Goal: Transaction & Acquisition: Purchase product/service

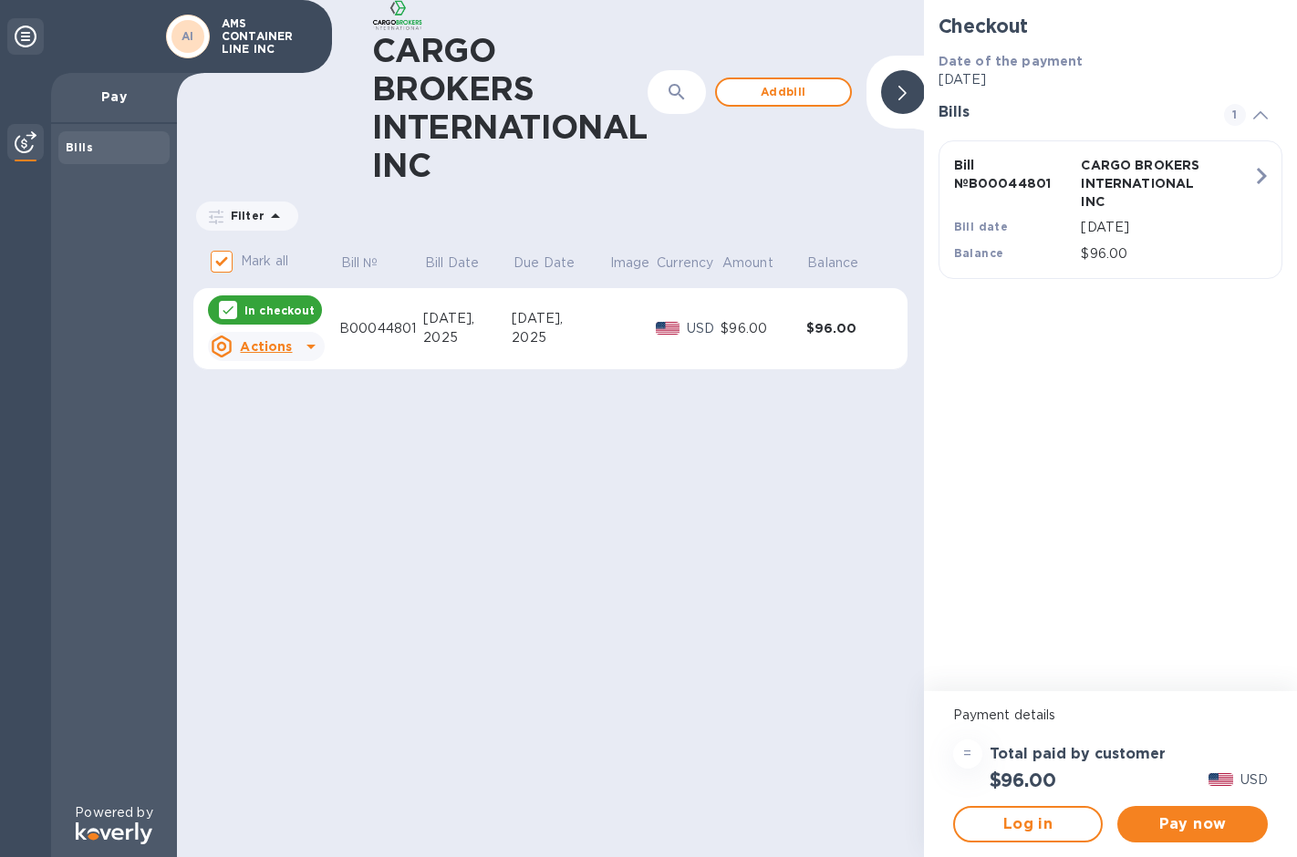
click at [307, 344] on icon at bounding box center [311, 347] width 22 height 22
click at [460, 468] on div at bounding box center [648, 428] width 1297 height 857
click at [1190, 828] on span "Pay now" at bounding box center [1192, 825] width 121 height 22
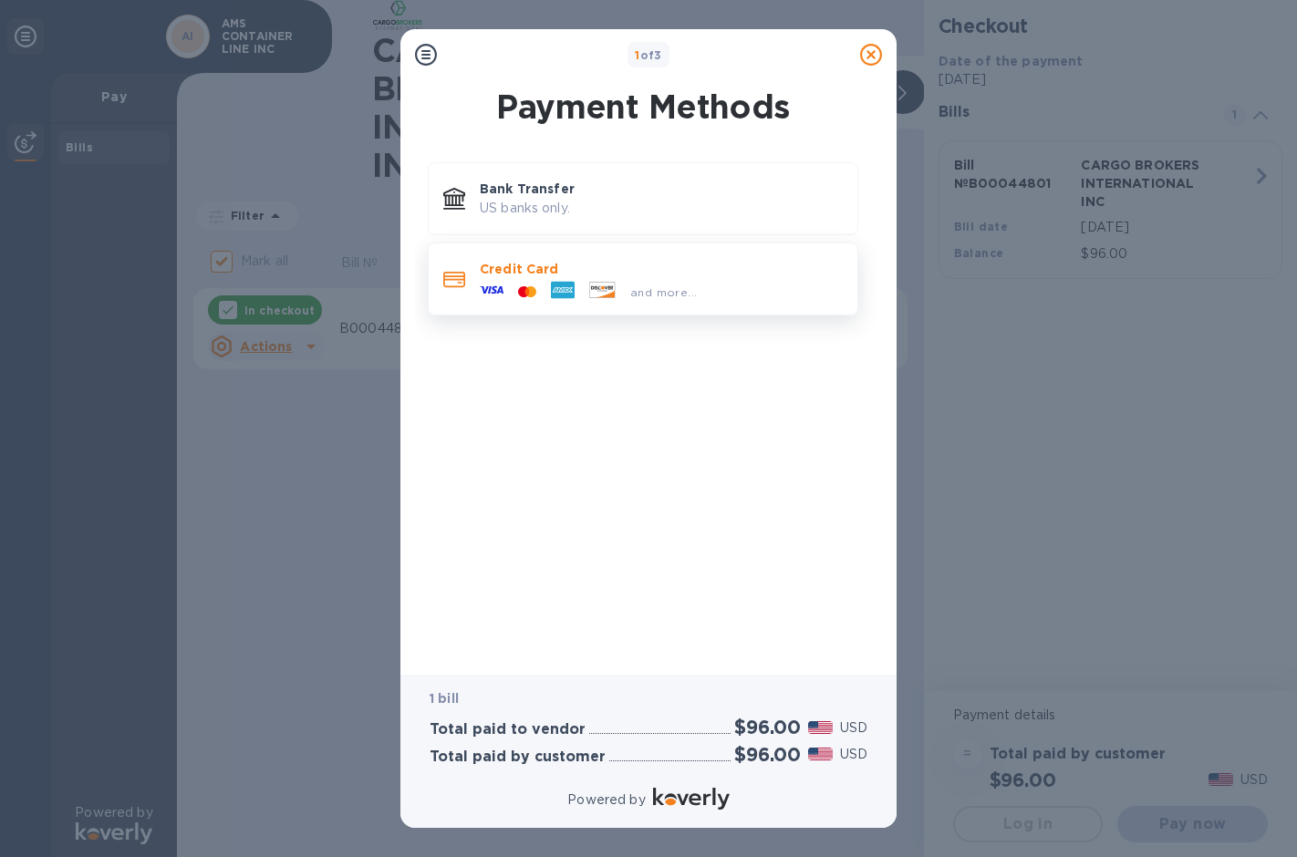
click at [649, 294] on span "and more..." at bounding box center [663, 293] width 67 height 14
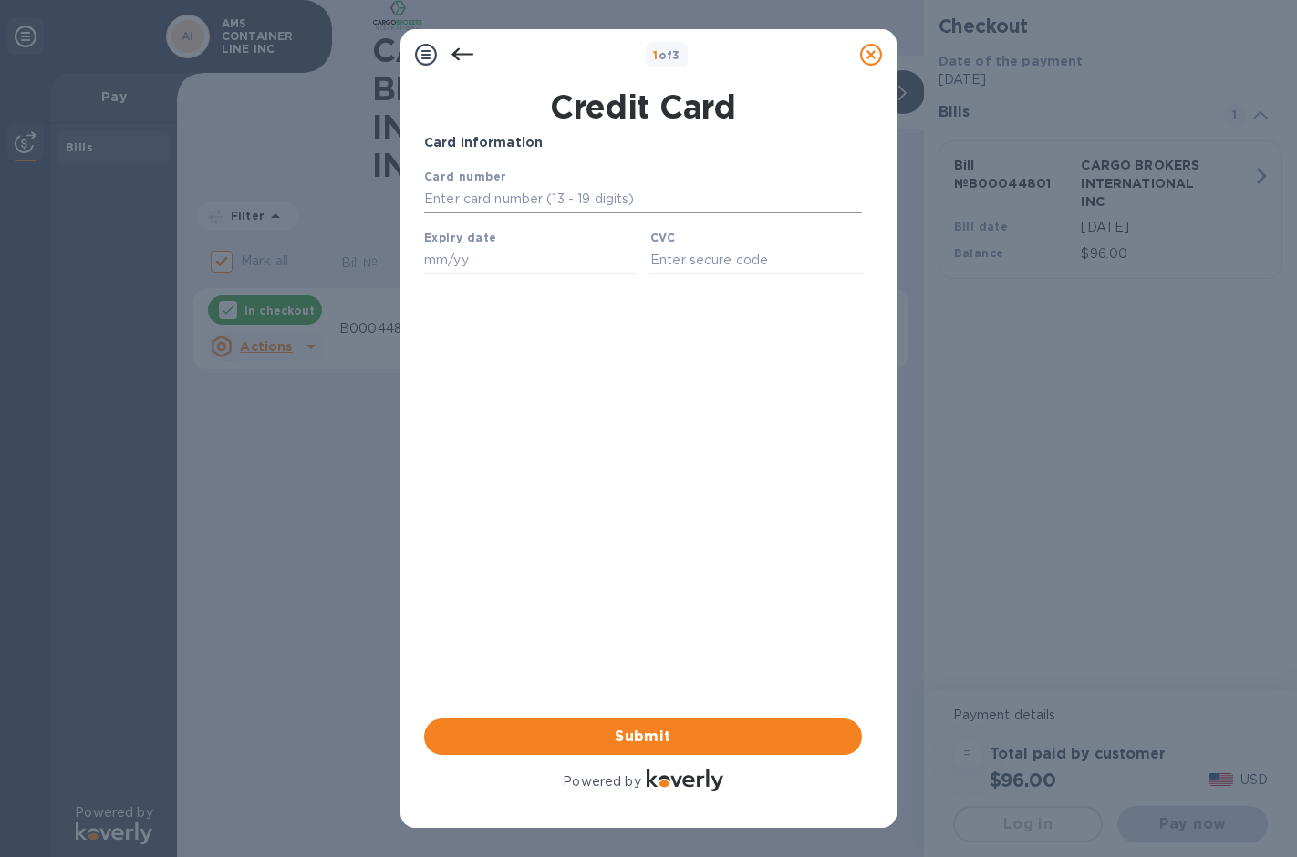
click at [587, 201] on input "text" at bounding box center [643, 199] width 438 height 27
type input "[CREDIT_CARD_NUMBER]"
type input "07/26"
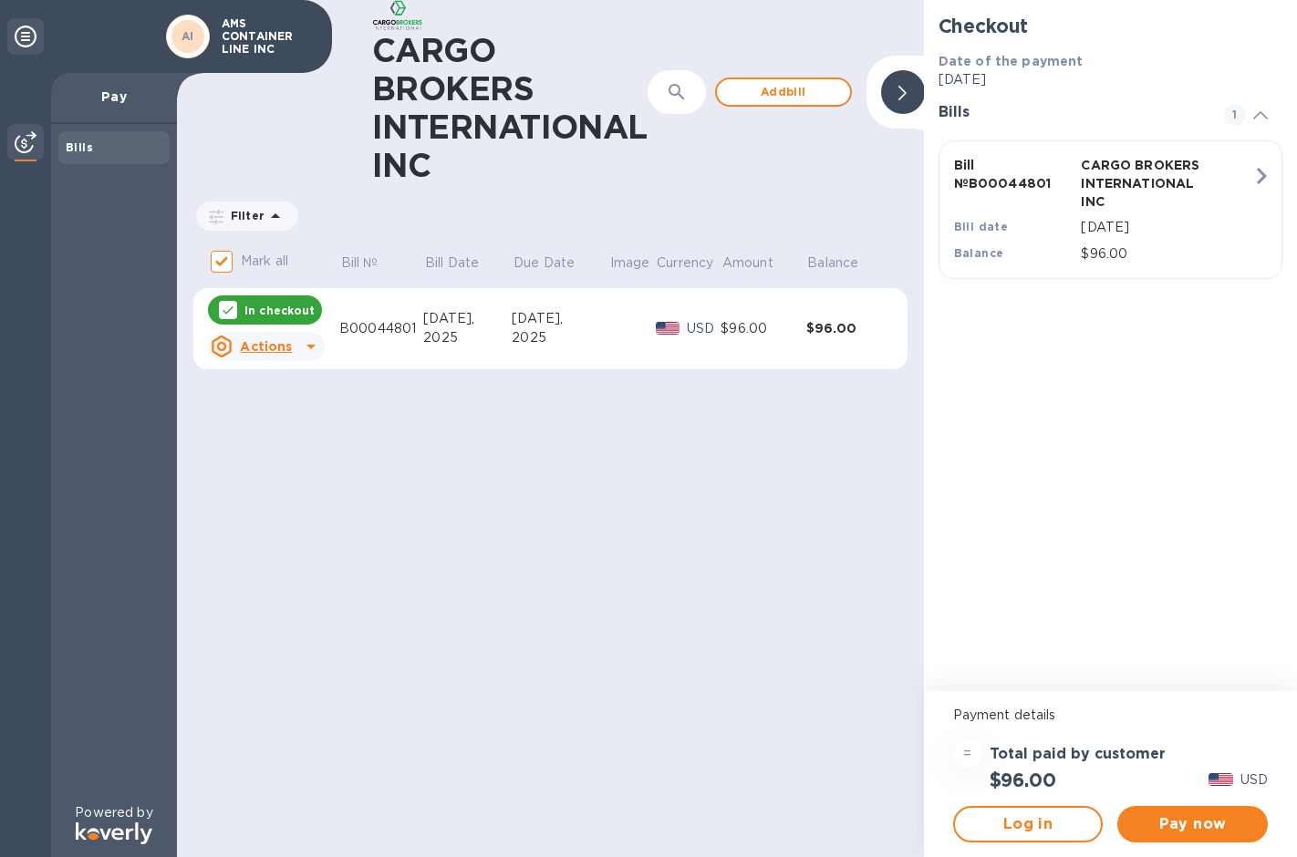
click at [293, 347] on div "Actions" at bounding box center [251, 346] width 88 height 29
click at [274, 462] on b "Delete" at bounding box center [282, 464] width 46 height 15
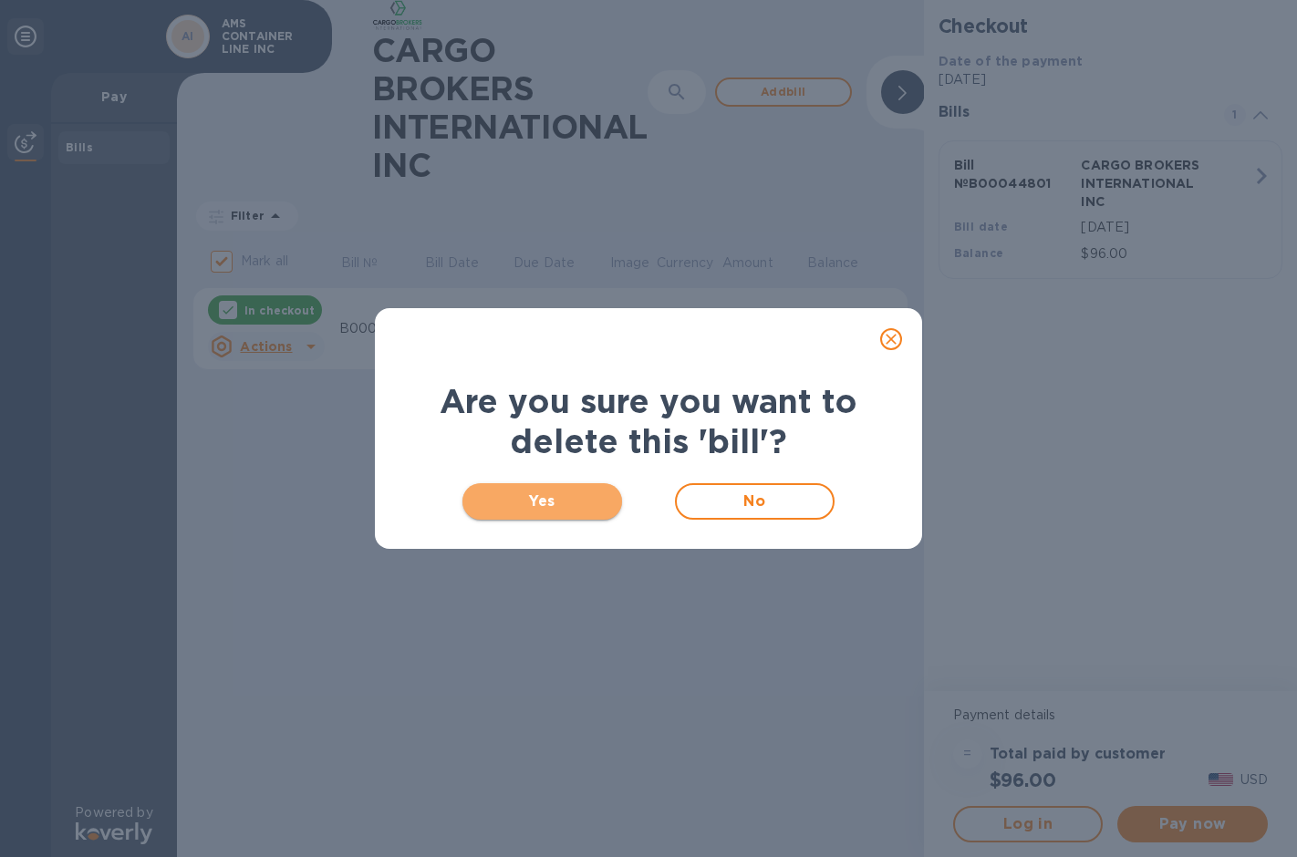
click at [542, 500] on span "Yes" at bounding box center [542, 502] width 130 height 22
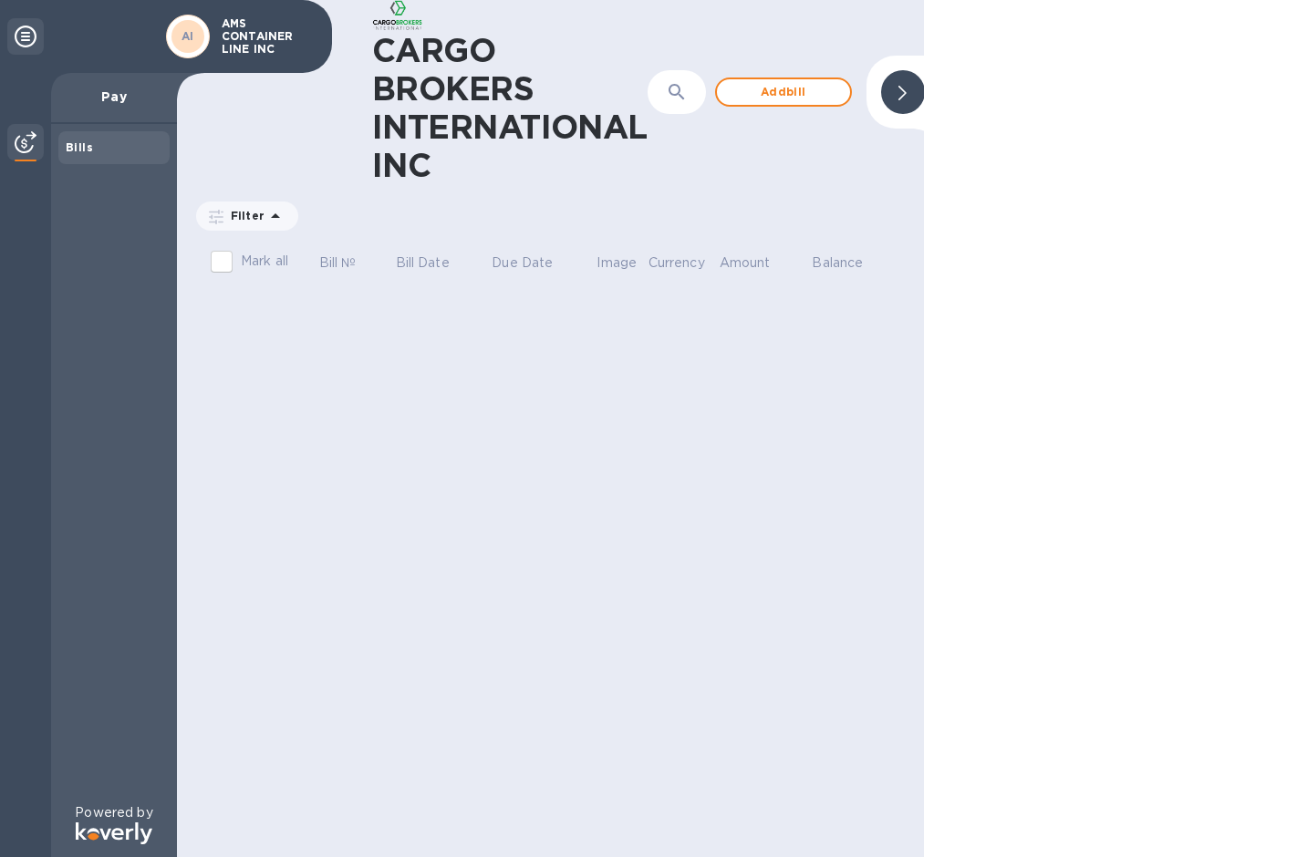
checkbox input "false"
click at [805, 102] on span "Add bill" at bounding box center [784, 92] width 104 height 22
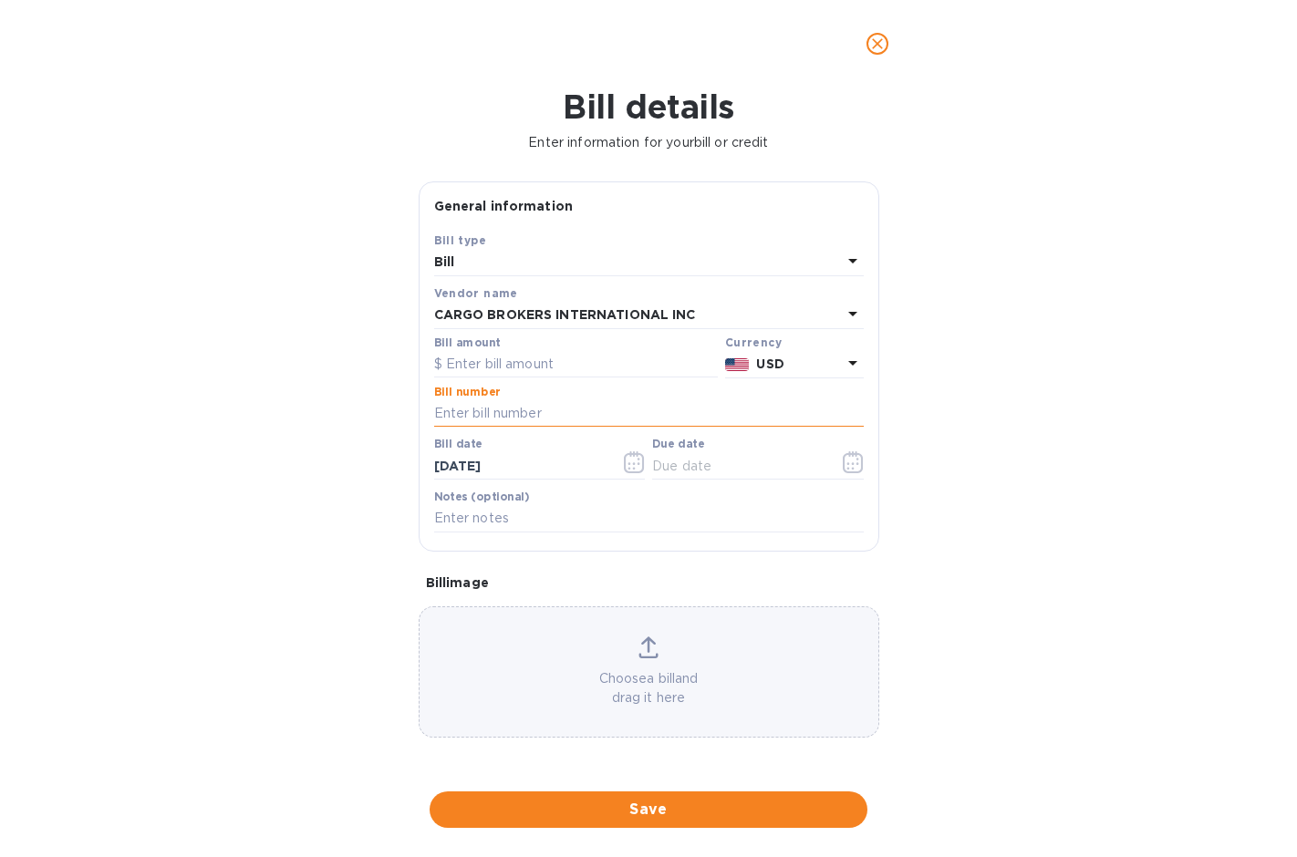
click at [538, 404] on input "text" at bounding box center [649, 413] width 430 height 27
paste input "B00044122/A"
type input "B00044122/A"
click at [524, 361] on input "text" at bounding box center [576, 364] width 284 height 27
type input "90"
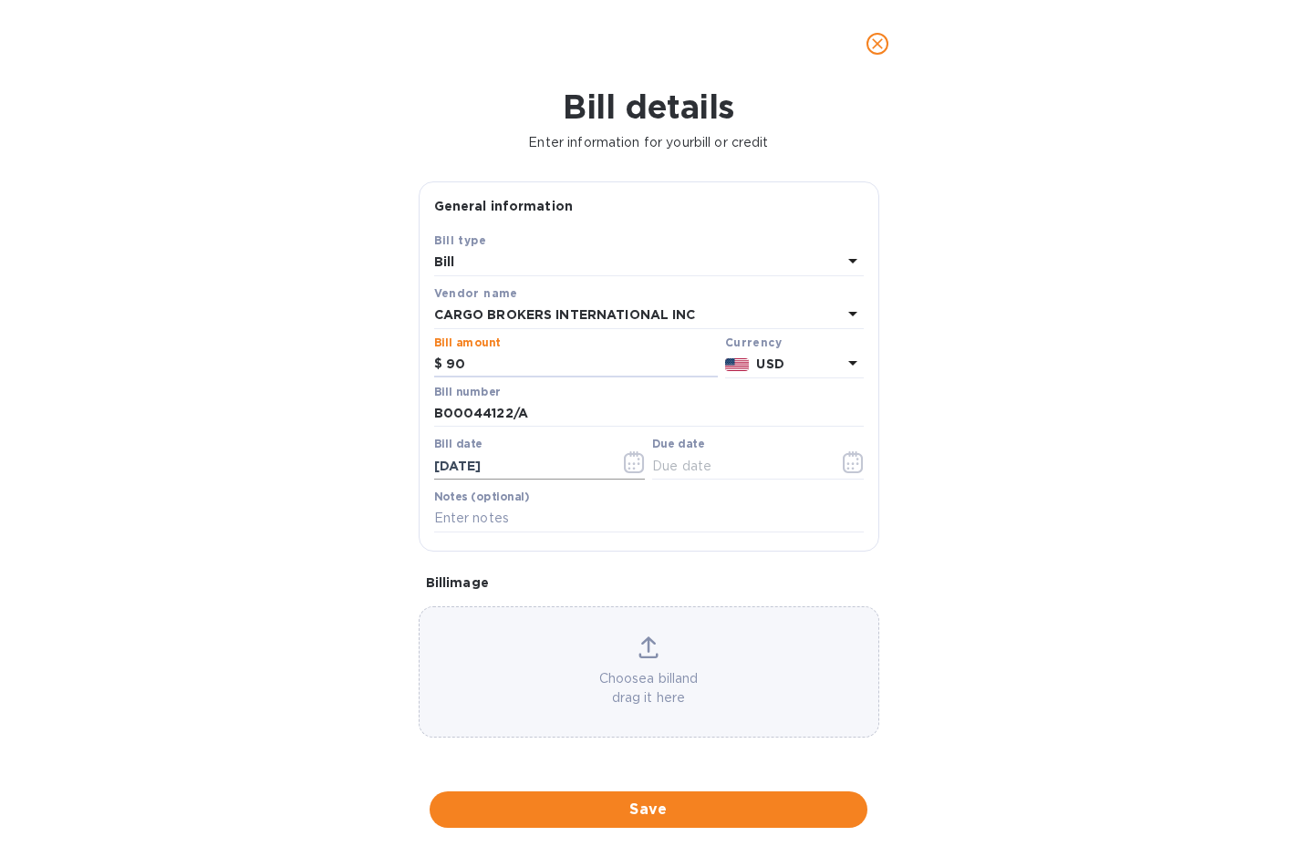
click at [541, 467] on input "[DATE]" at bounding box center [520, 465] width 172 height 27
click at [626, 463] on icon "button" at bounding box center [634, 463] width 20 height 22
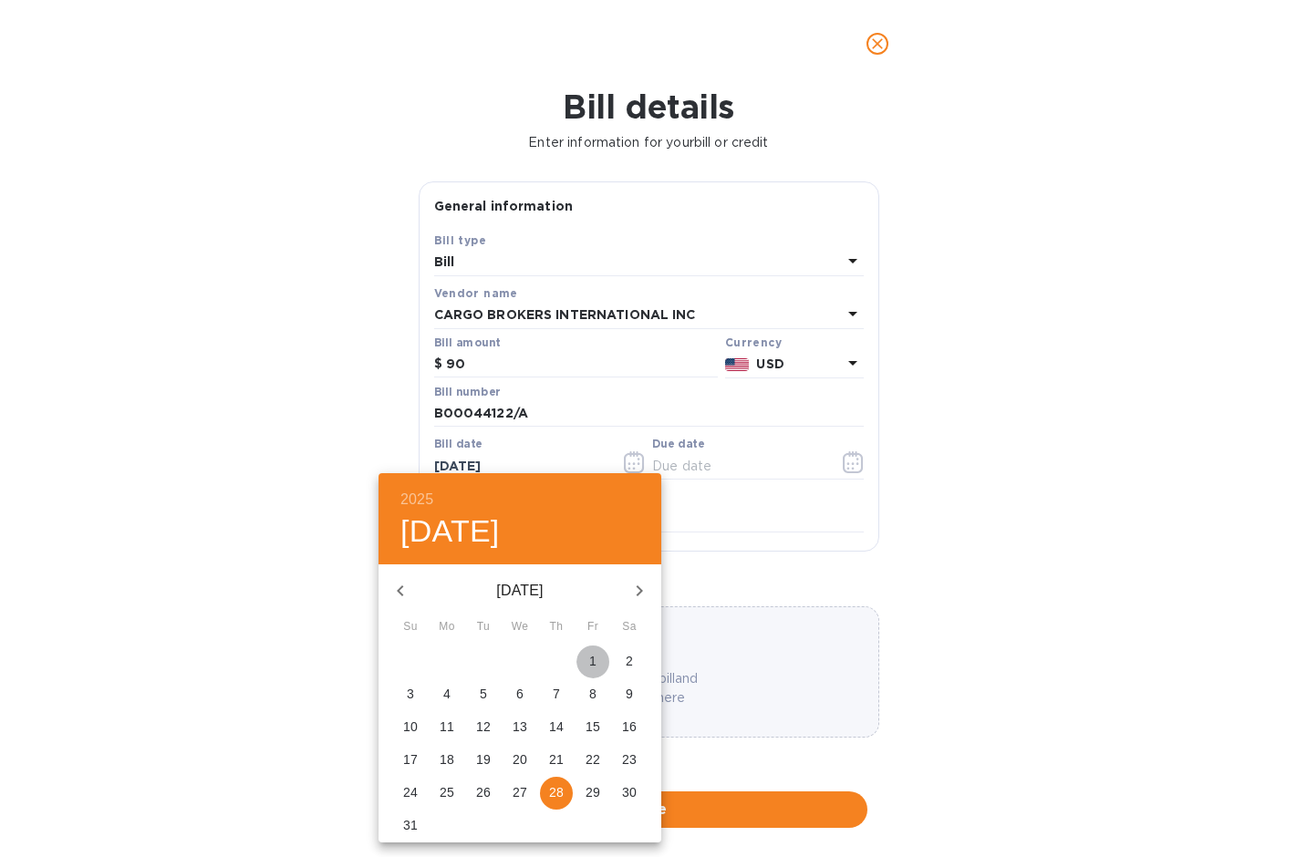
click at [587, 658] on span "1" at bounding box center [592, 661] width 33 height 18
type input "[DATE]"
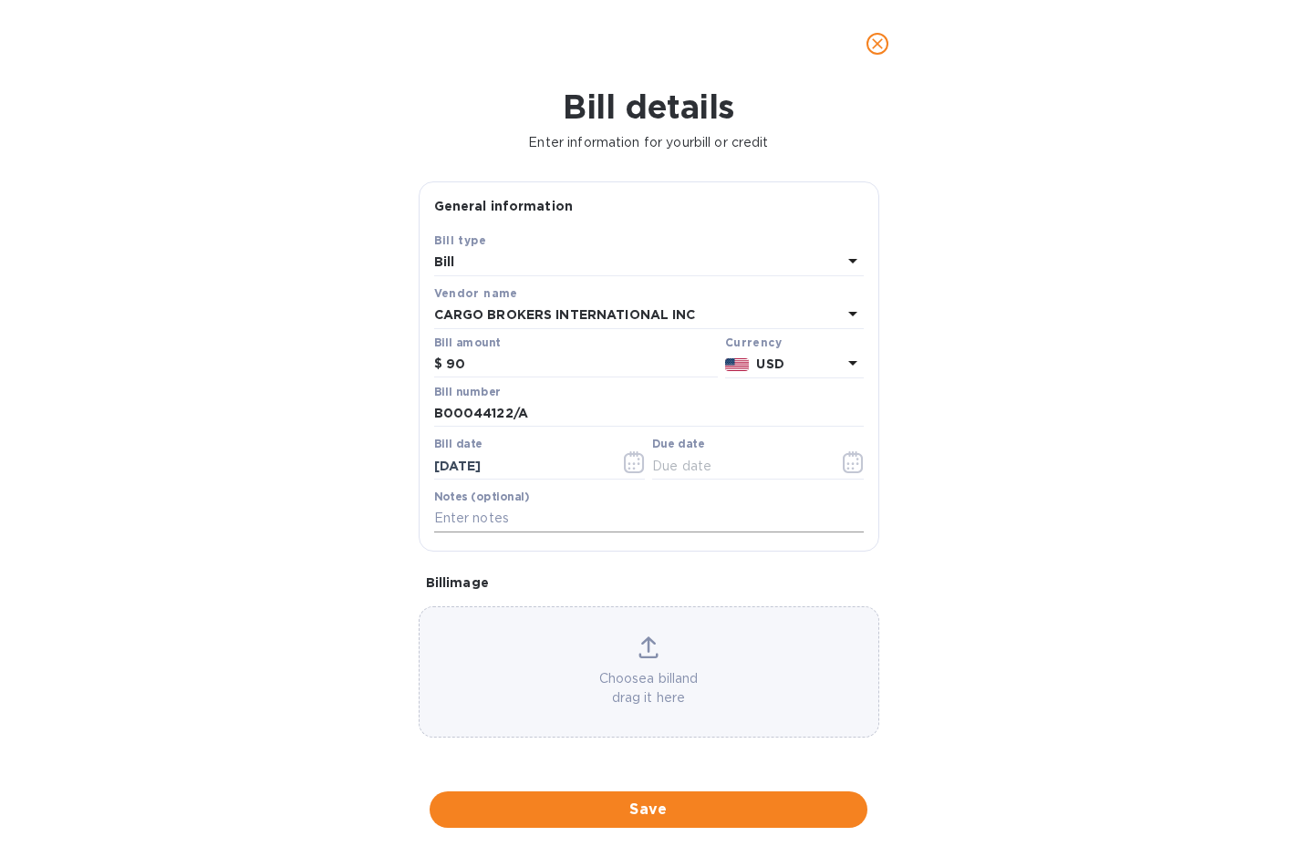
click at [652, 529] on input "text" at bounding box center [649, 518] width 430 height 27
click at [685, 814] on span "Save" at bounding box center [648, 810] width 409 height 22
click at [850, 462] on icon "button" at bounding box center [853, 463] width 21 height 22
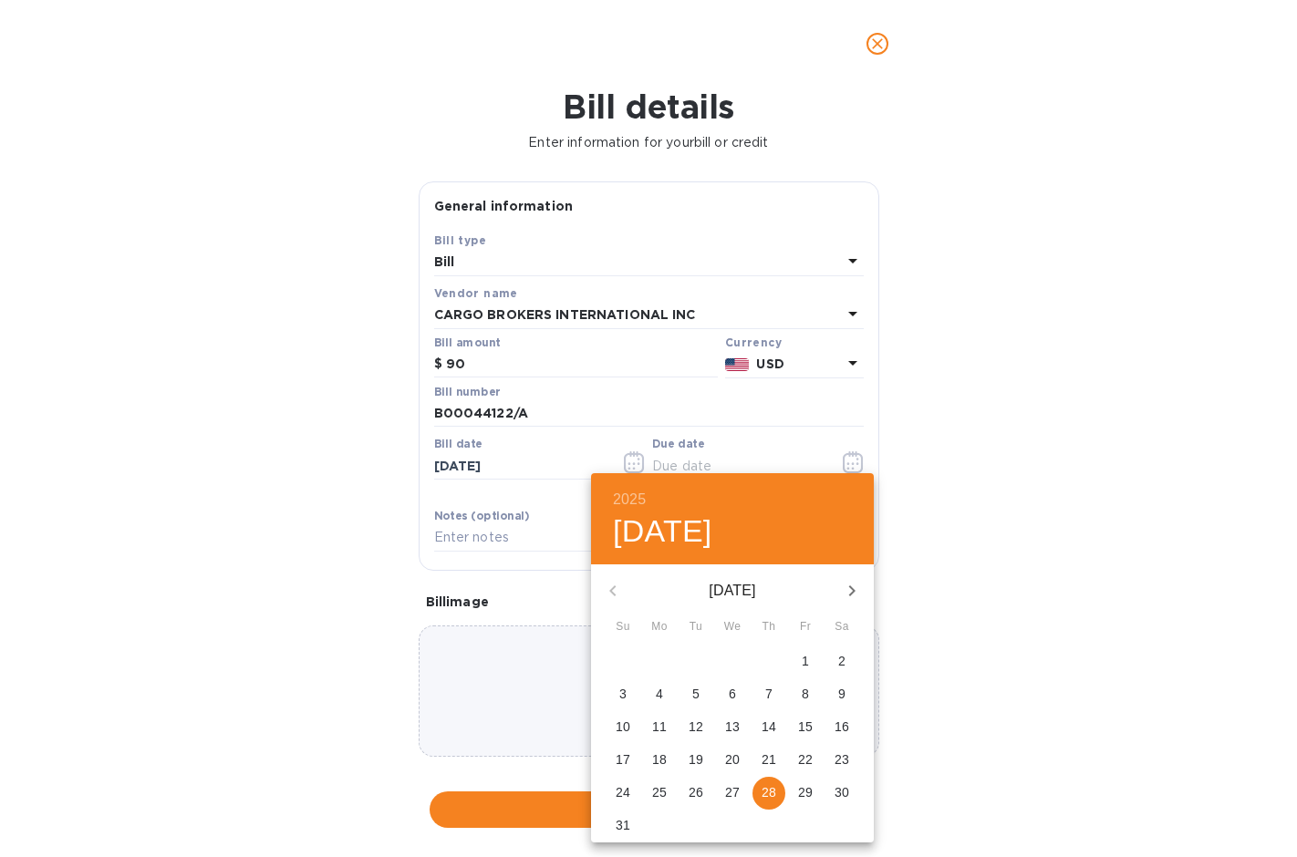
click at [628, 823] on p "31" at bounding box center [623, 825] width 15 height 18
type input "[DATE]"
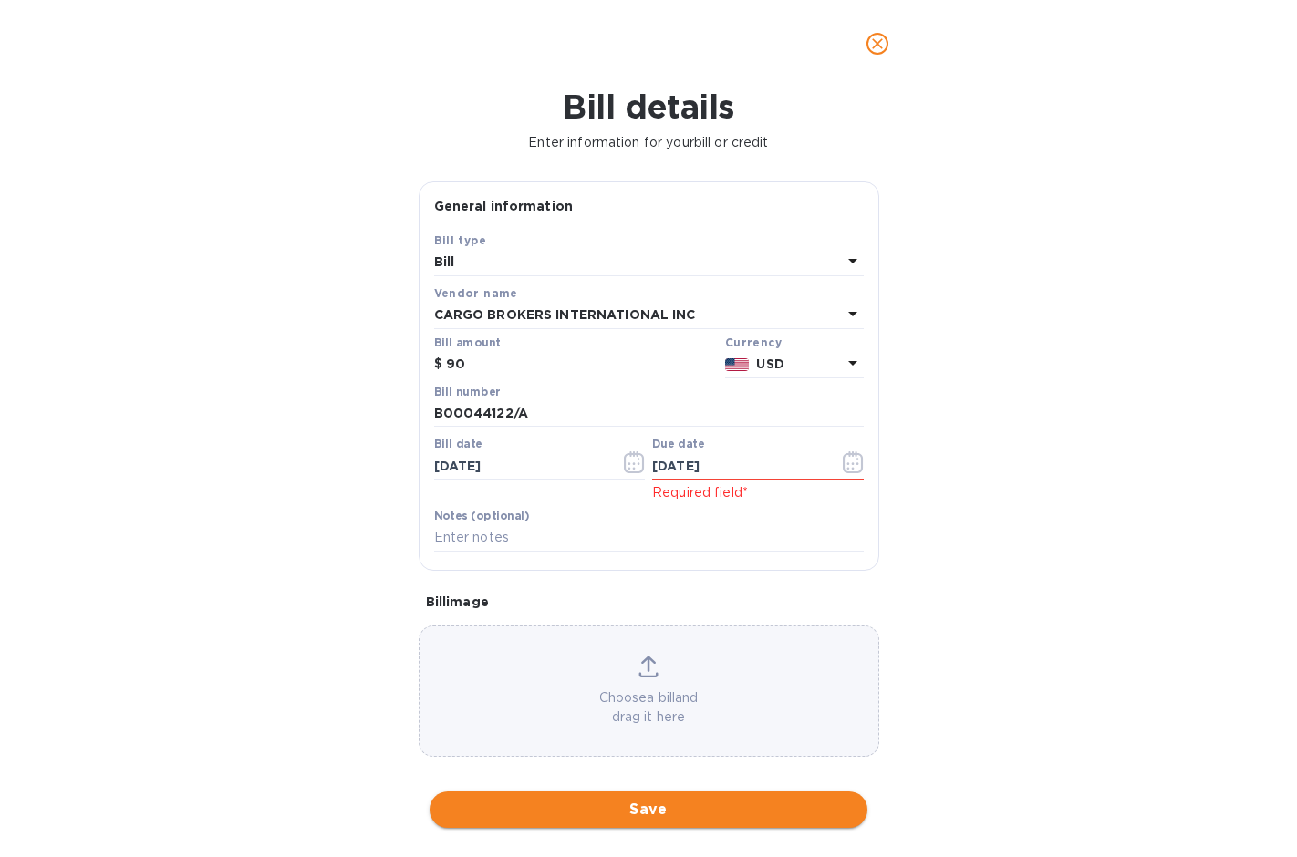
click at [631, 810] on span "Save" at bounding box center [648, 810] width 409 height 22
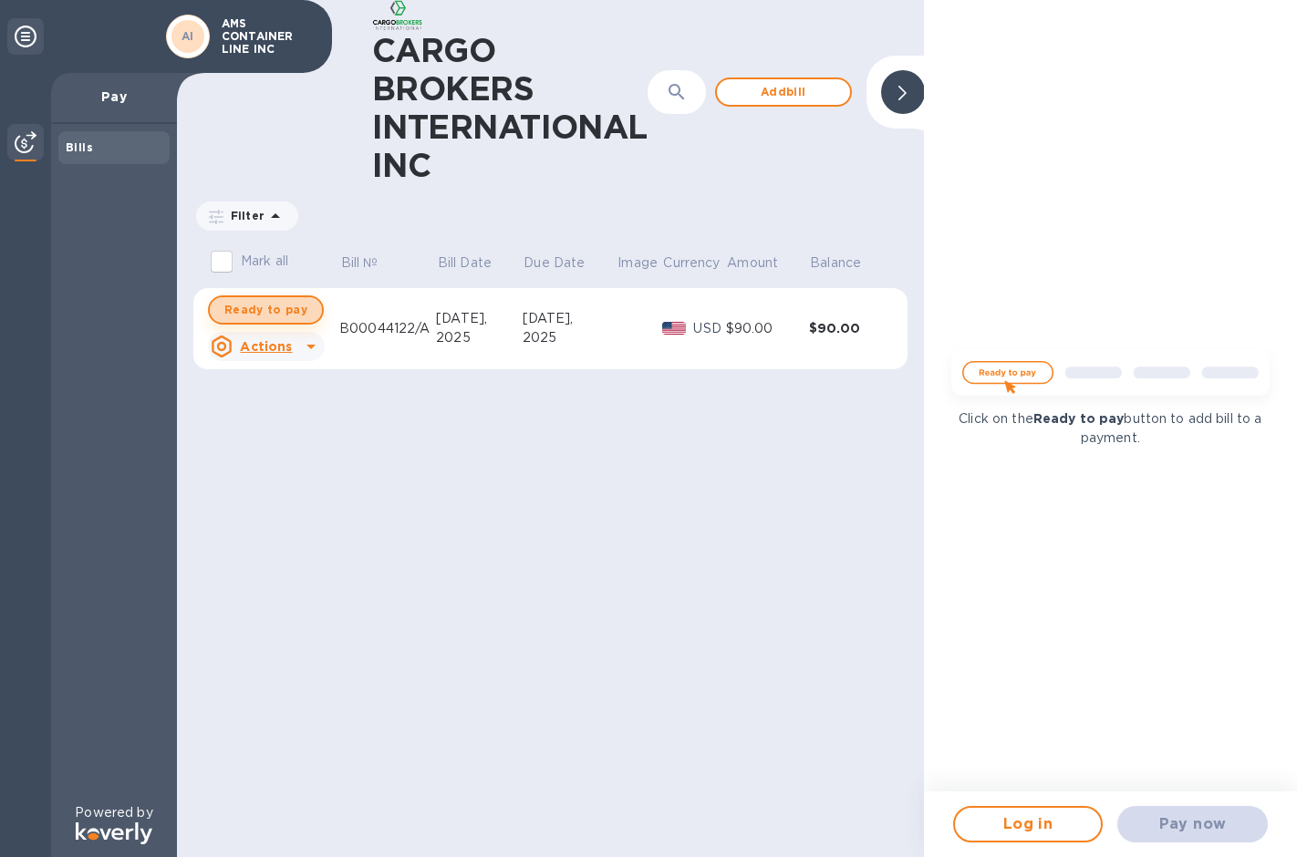
click at [269, 315] on span "Ready to pay" at bounding box center [265, 310] width 83 height 22
checkbox input "true"
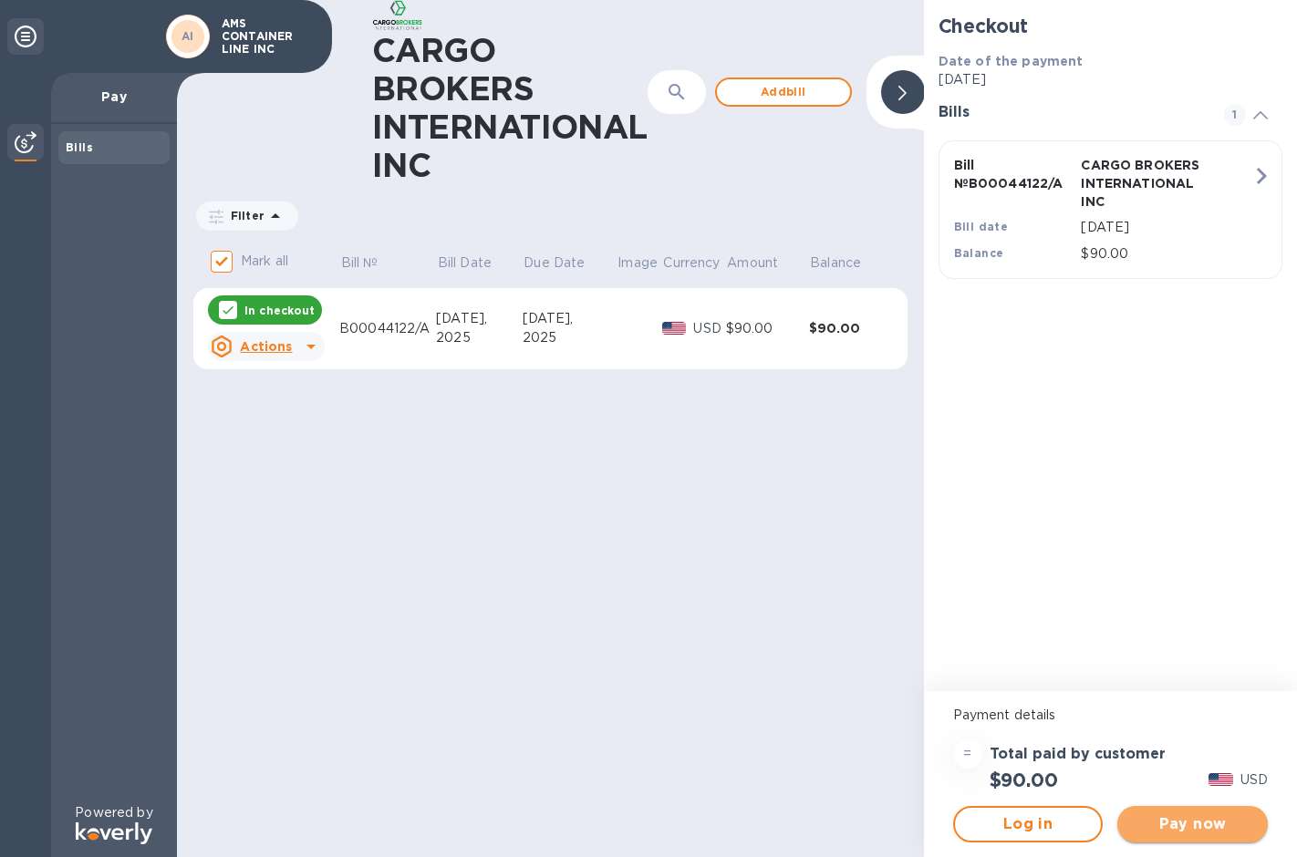
click at [1151, 837] on button "Pay now" at bounding box center [1192, 824] width 151 height 36
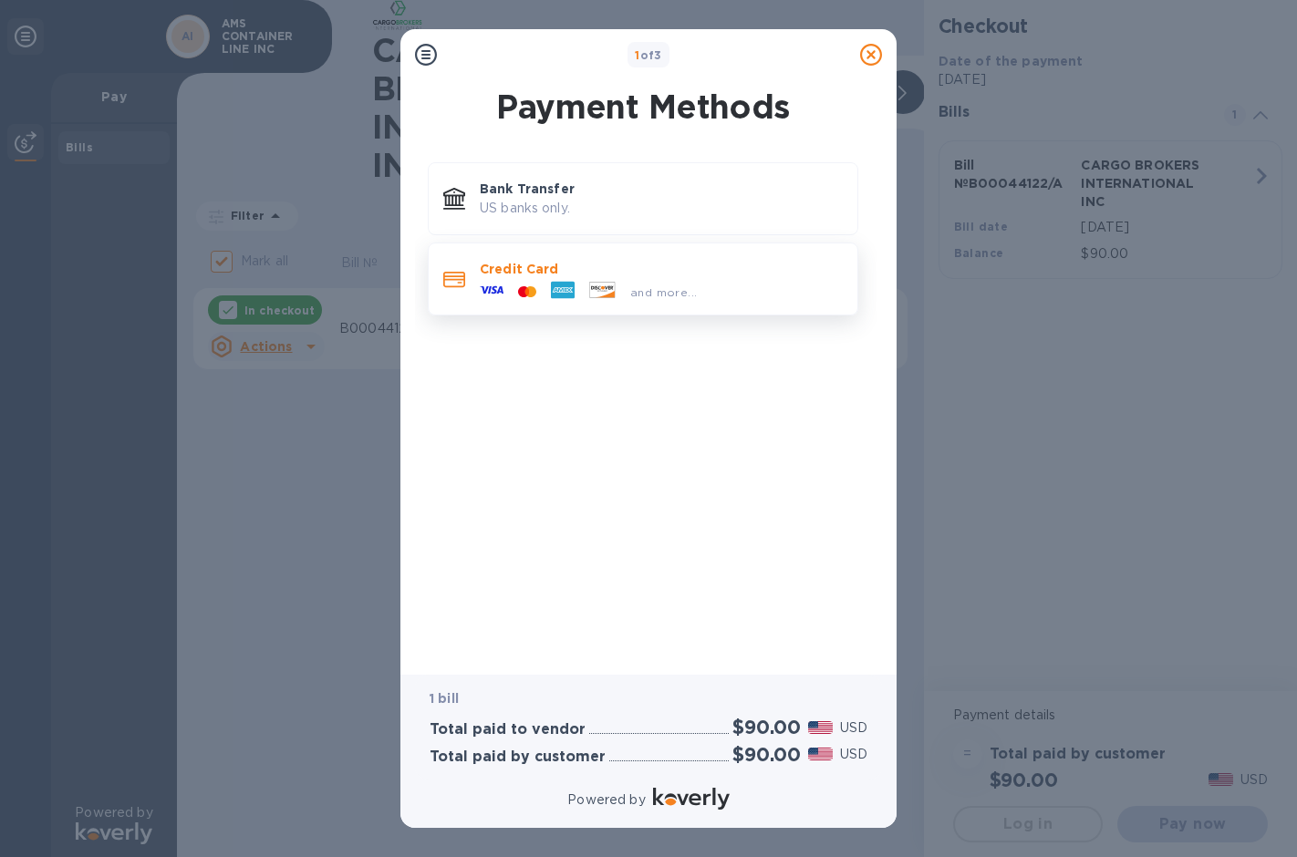
click at [576, 274] on p "Credit Card" at bounding box center [661, 269] width 363 height 18
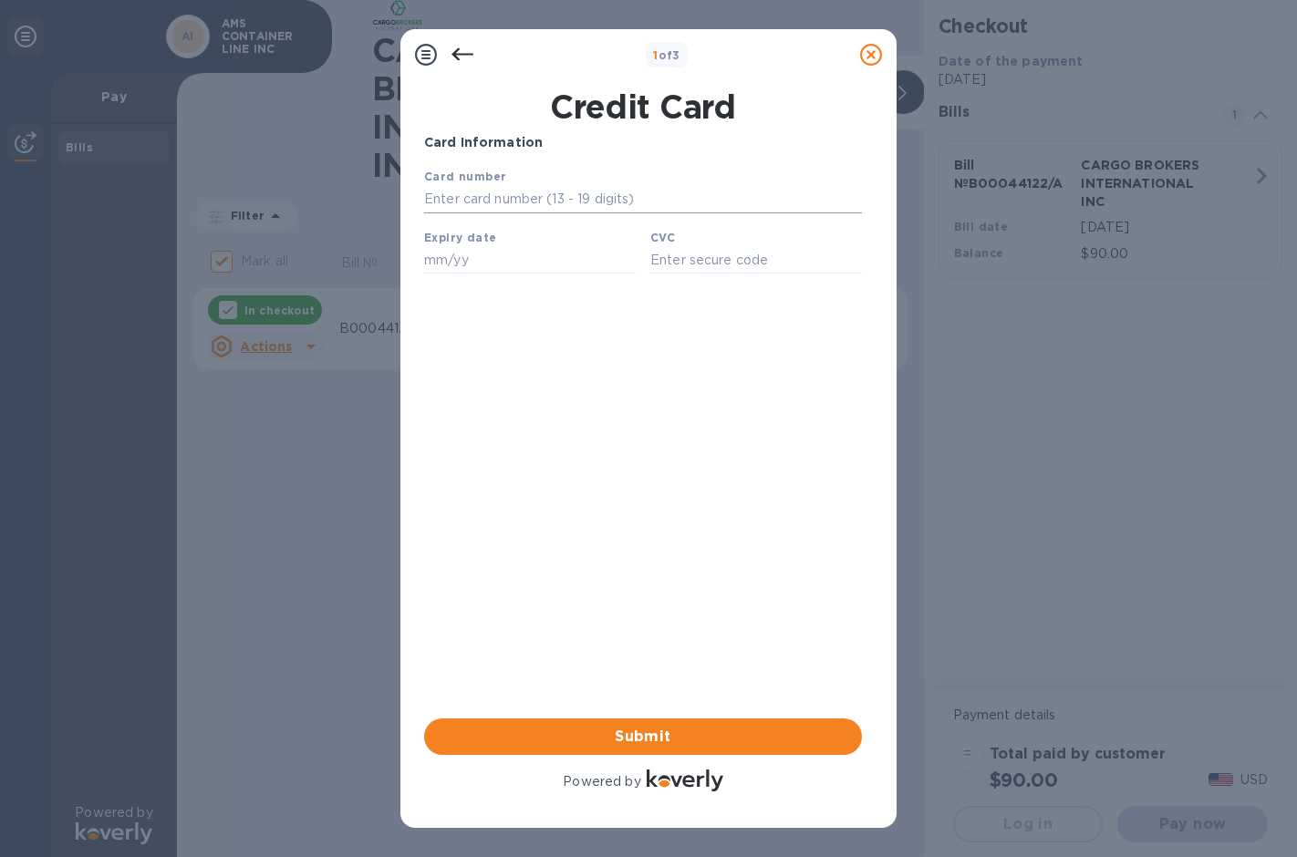
click at [494, 194] on input "text" at bounding box center [643, 199] width 438 height 27
type input "[CREDIT_CARD_NUMBER]"
type input "07/26"
click at [669, 270] on input "text" at bounding box center [756, 259] width 212 height 27
type input "653"
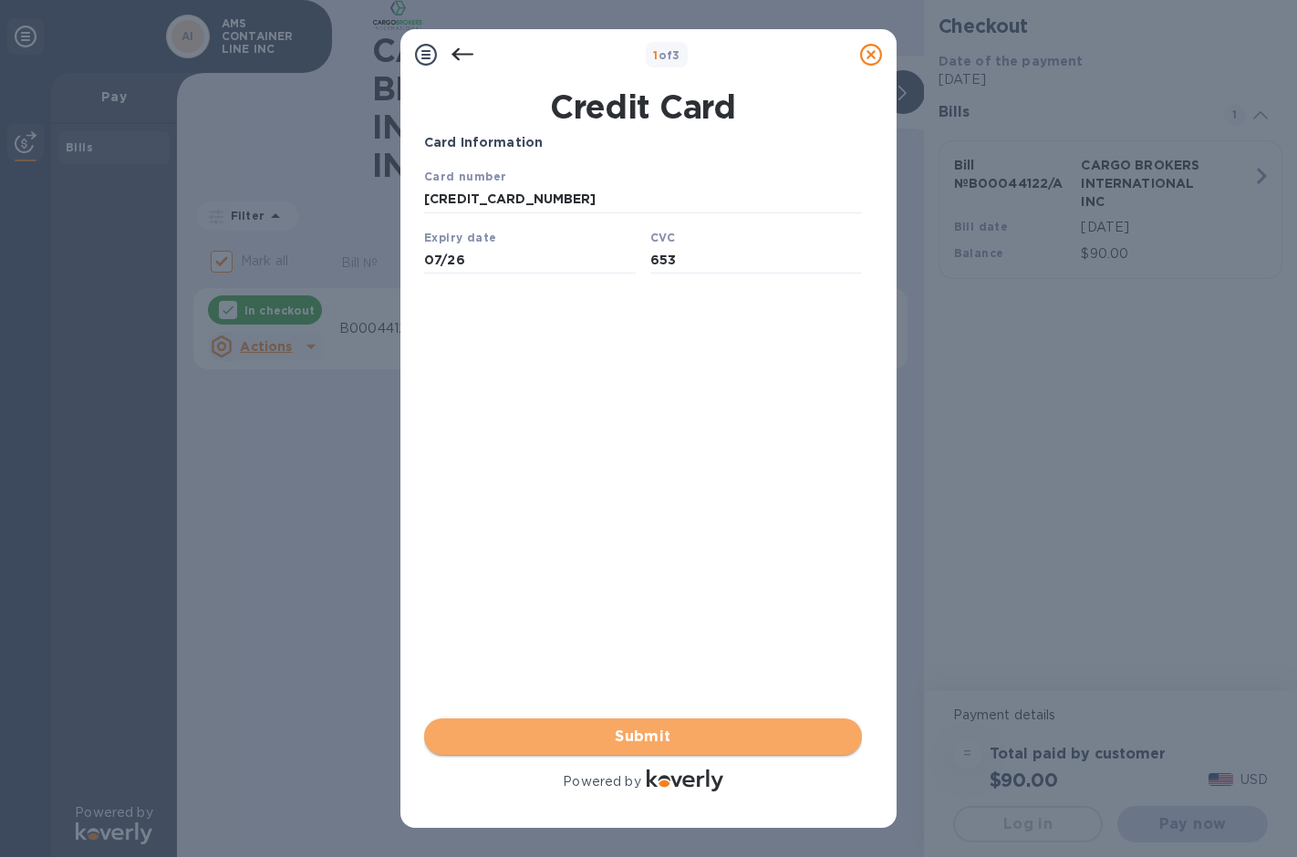
click at [769, 742] on span "Submit" at bounding box center [643, 737] width 409 height 22
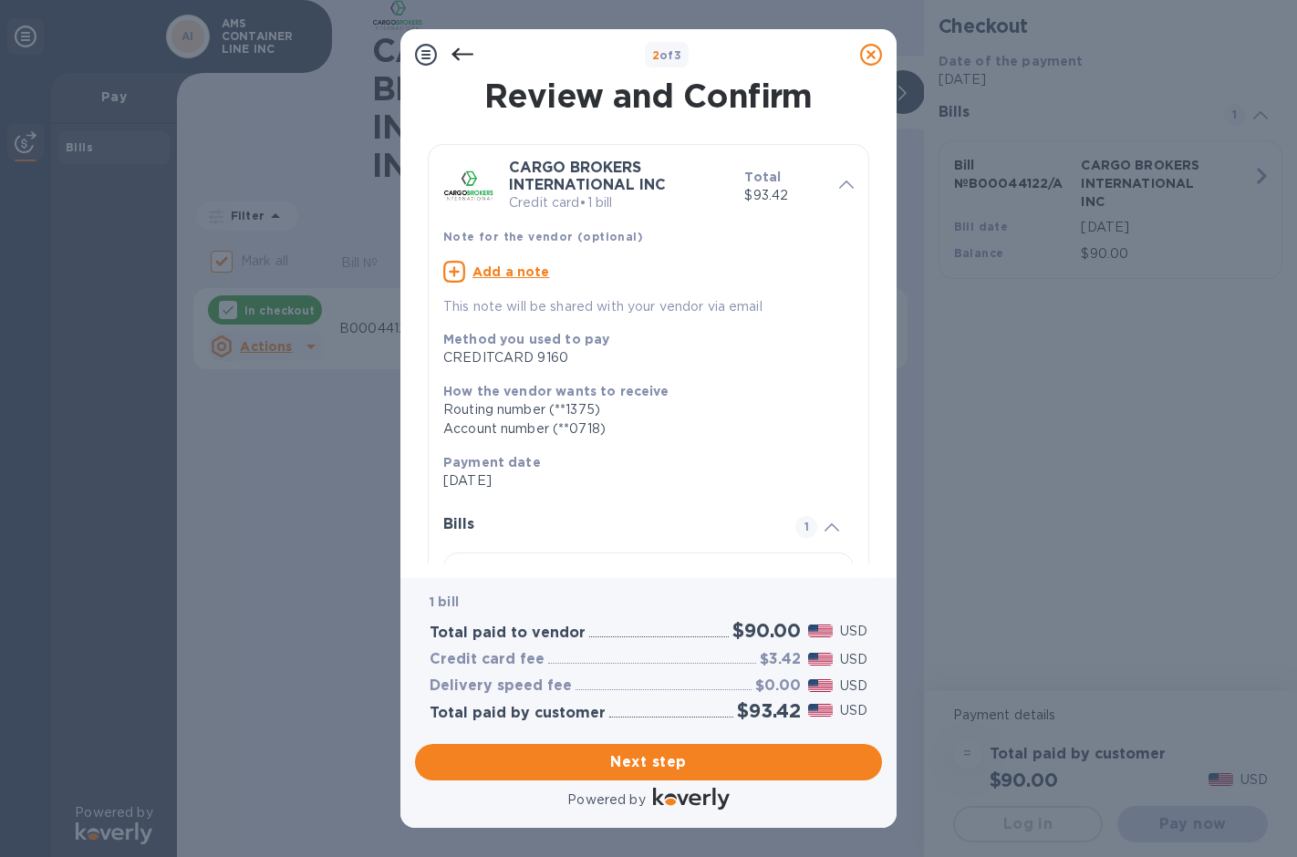
click at [465, 48] on icon at bounding box center [463, 55] width 22 height 22
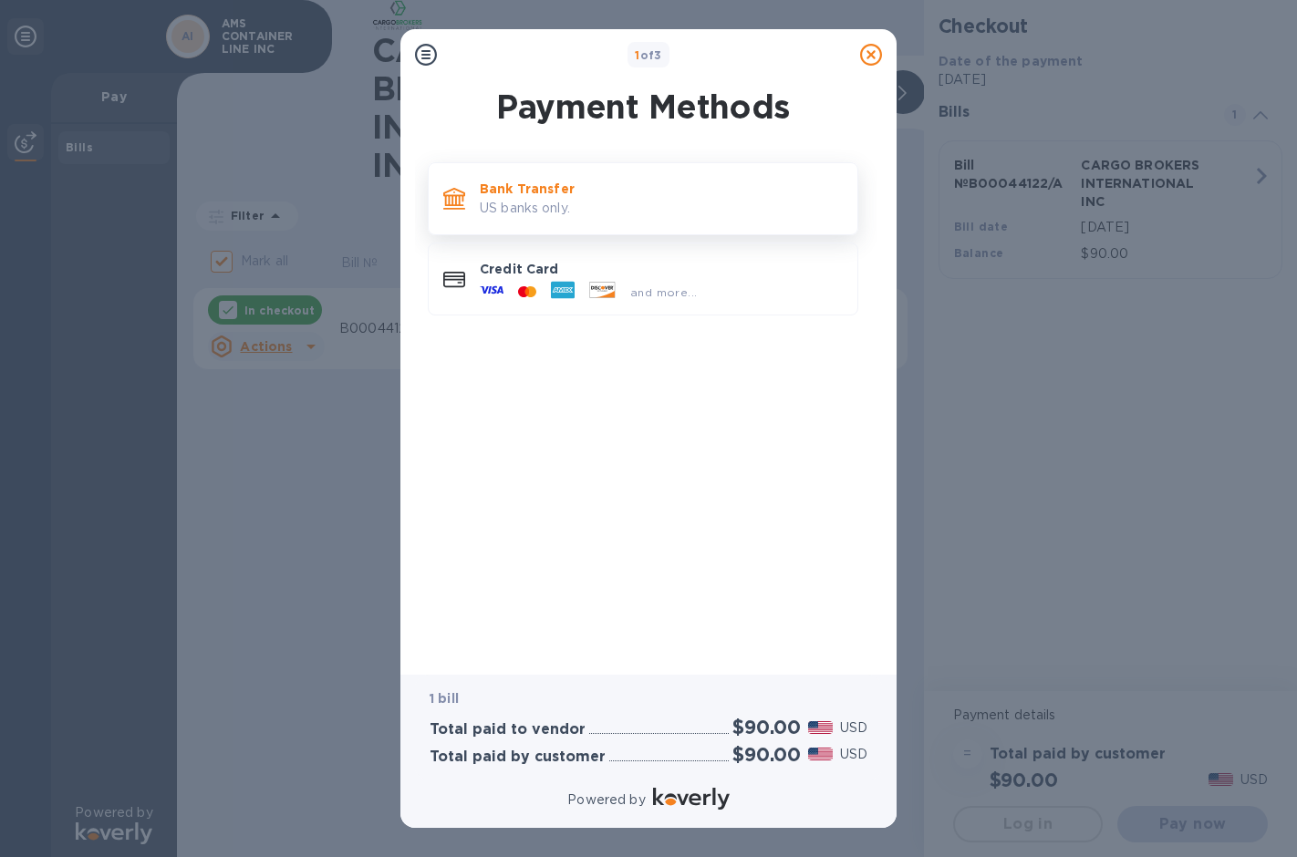
click at [521, 199] on p "US banks only." at bounding box center [661, 208] width 363 height 19
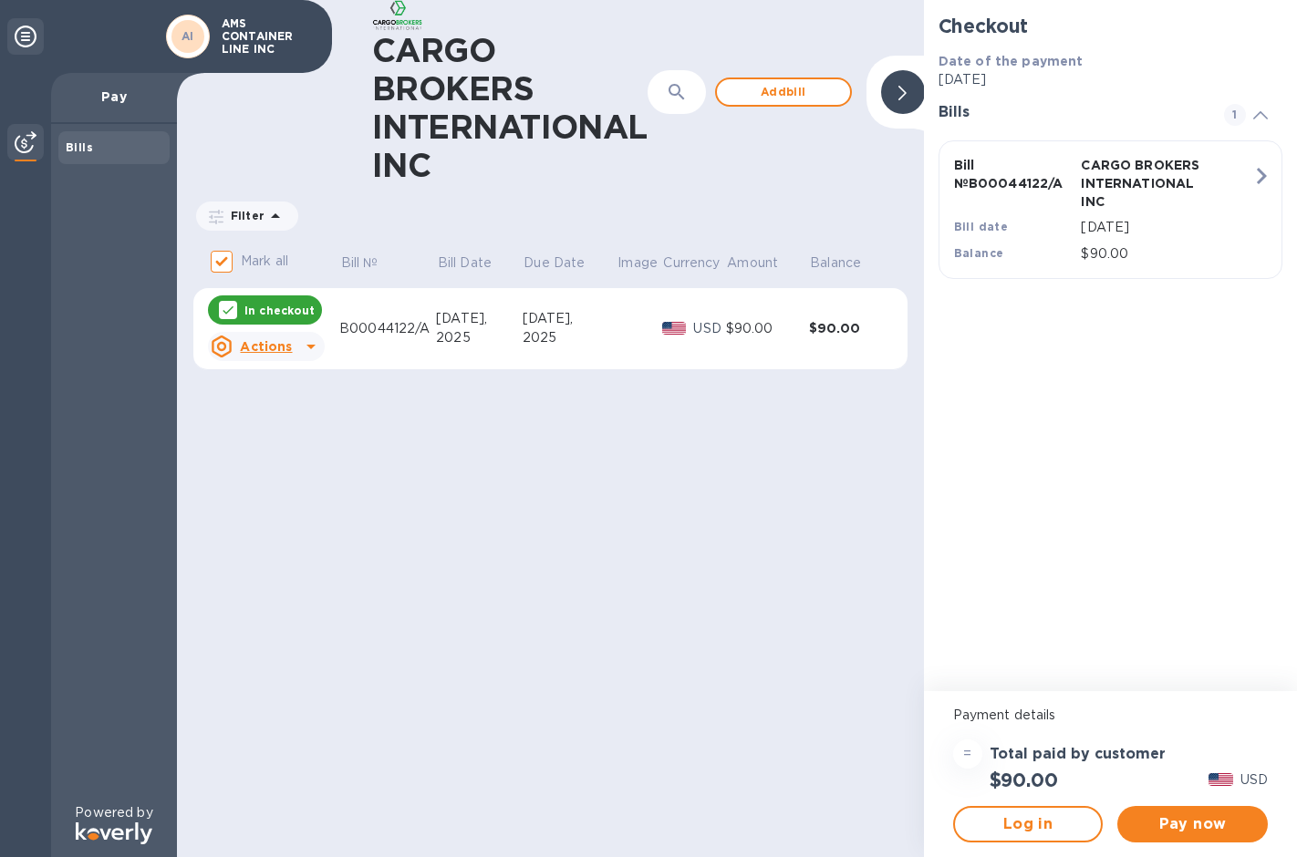
click at [286, 344] on u "Actions" at bounding box center [266, 346] width 52 height 15
click at [270, 467] on b "Delete" at bounding box center [282, 464] width 46 height 15
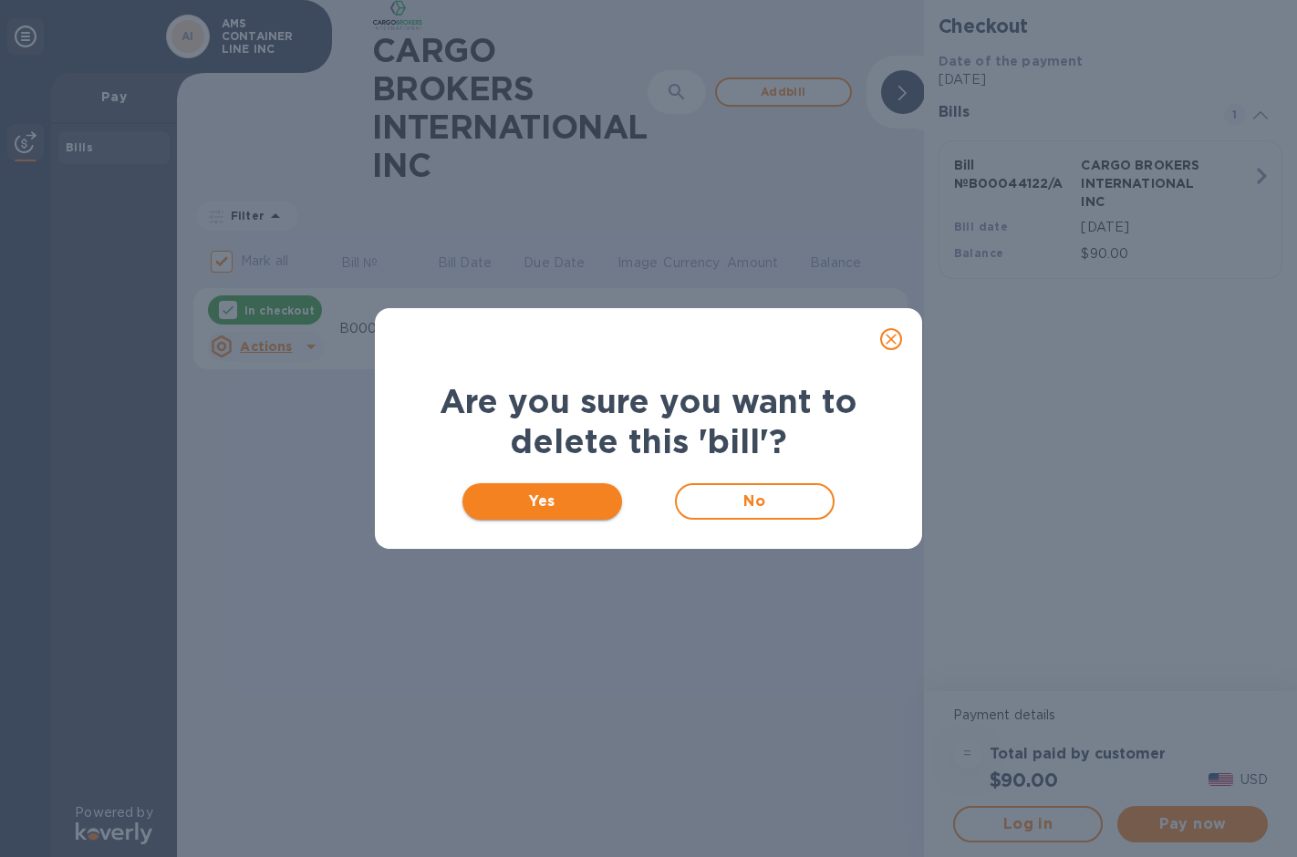
click at [556, 499] on span "Yes" at bounding box center [542, 502] width 130 height 22
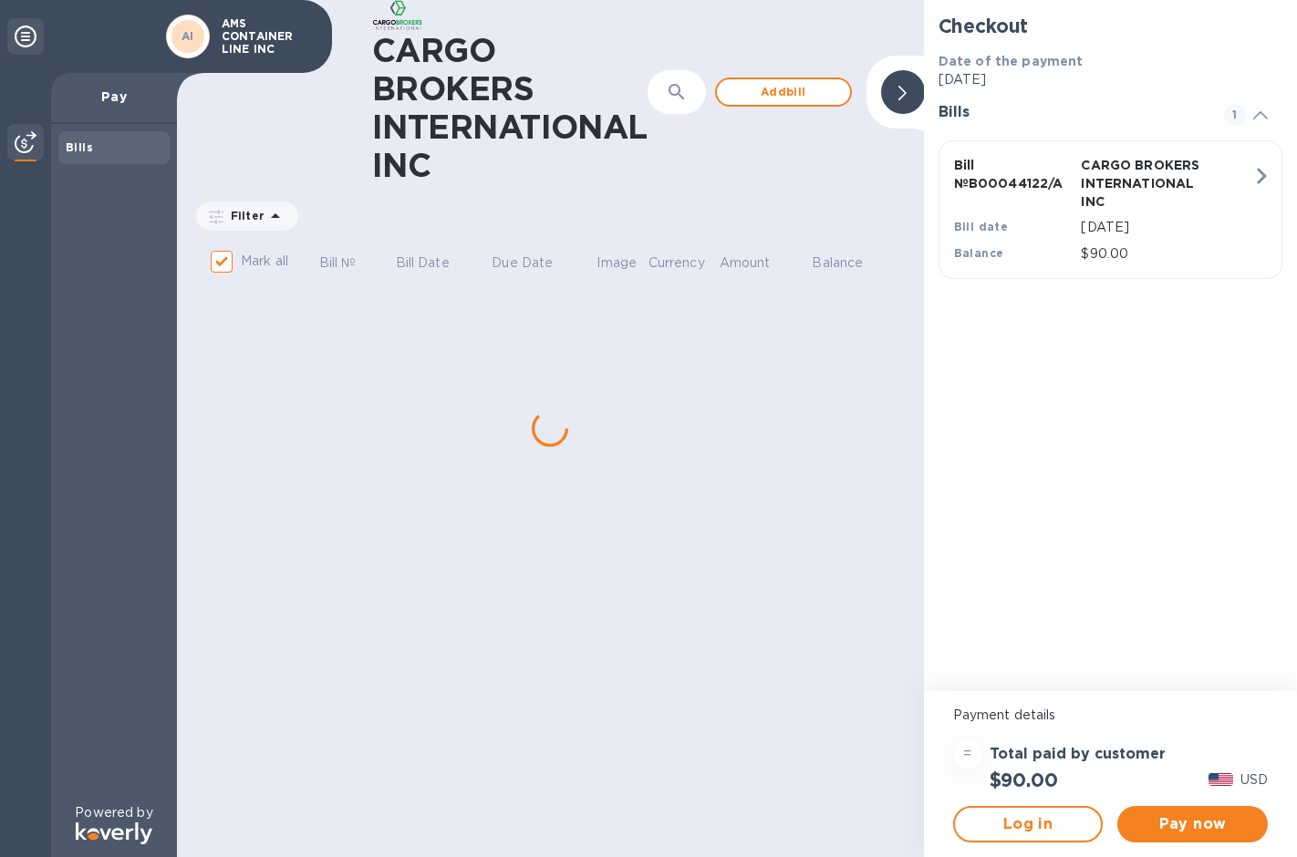
checkbox input "false"
